Goal: Check status: Check status

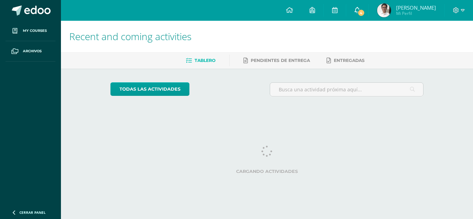
click at [359, 13] on span "4" at bounding box center [361, 13] width 8 height 8
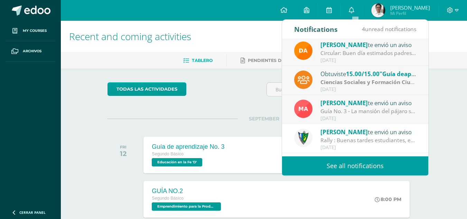
scroll to position [48, 0]
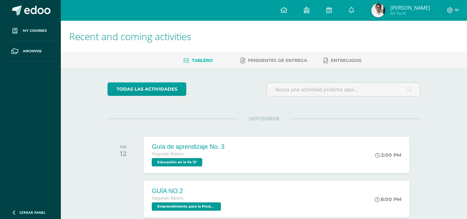
click at [383, 22] on h1 "Recent and coming activities" at bounding box center [264, 36] width 390 height 31
click at [376, 3] on link "Alessandro Sebastián Mi Perfil" at bounding box center [400, 10] width 75 height 21
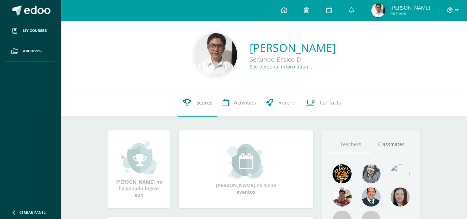
click at [197, 101] on span "Scores" at bounding box center [205, 102] width 16 height 7
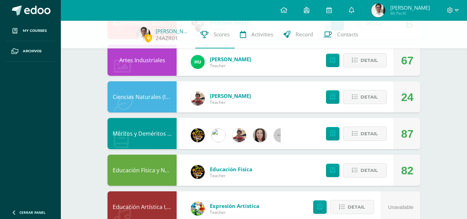
scroll to position [359, 0]
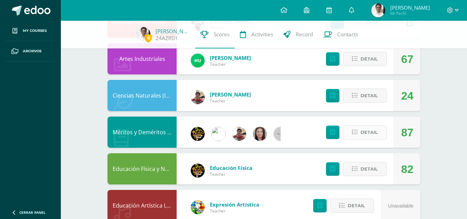
click at [364, 127] on span "Detail" at bounding box center [369, 132] width 17 height 13
